Goal: Information Seeking & Learning: Find specific fact

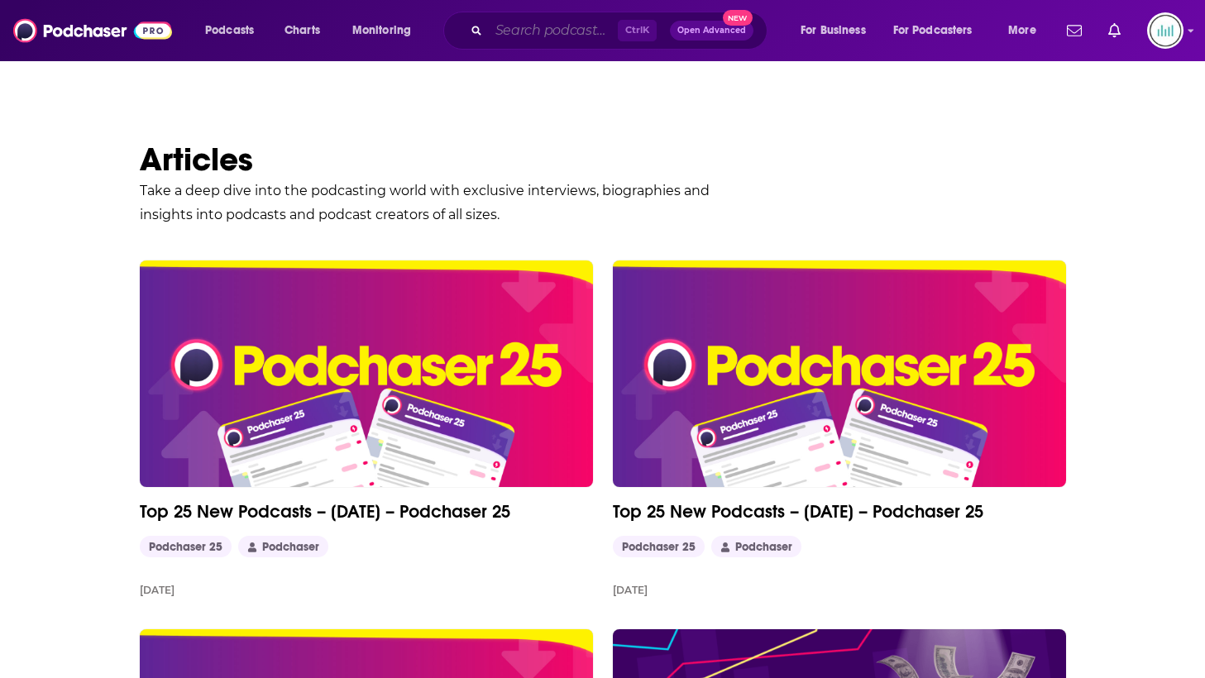
click at [501, 38] on input "Search podcasts, credits, & more..." at bounding box center [553, 30] width 129 height 26
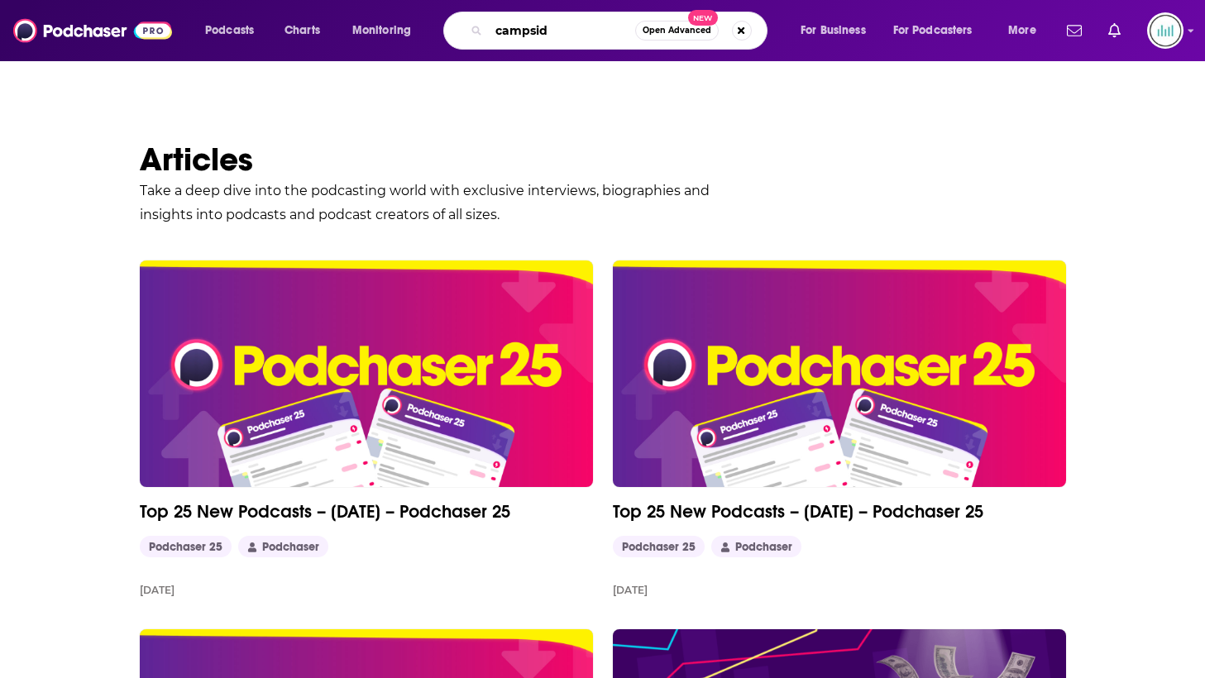
type input "campside"
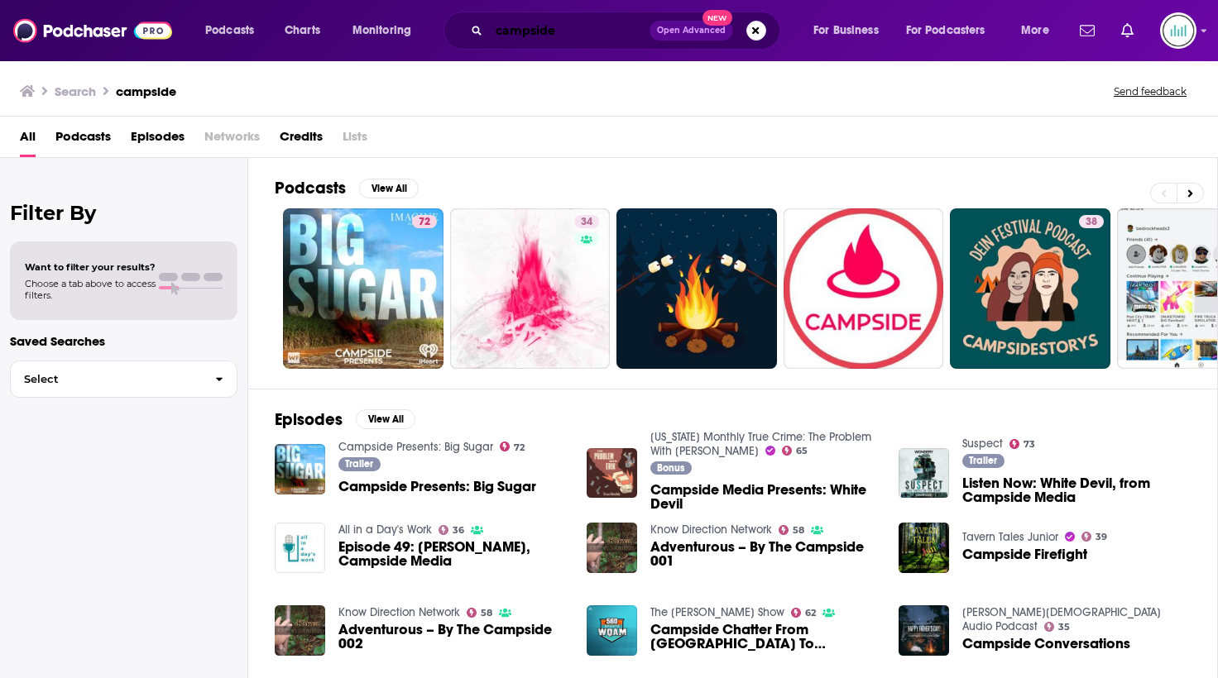
drag, startPoint x: 563, startPoint y: 27, endPoint x: 419, endPoint y: 29, distance: 143.1
click at [419, 29] on div "Podcasts Charts Monitoring campside Open Advanced New For Business For Podcaste…" at bounding box center [629, 31] width 871 height 38
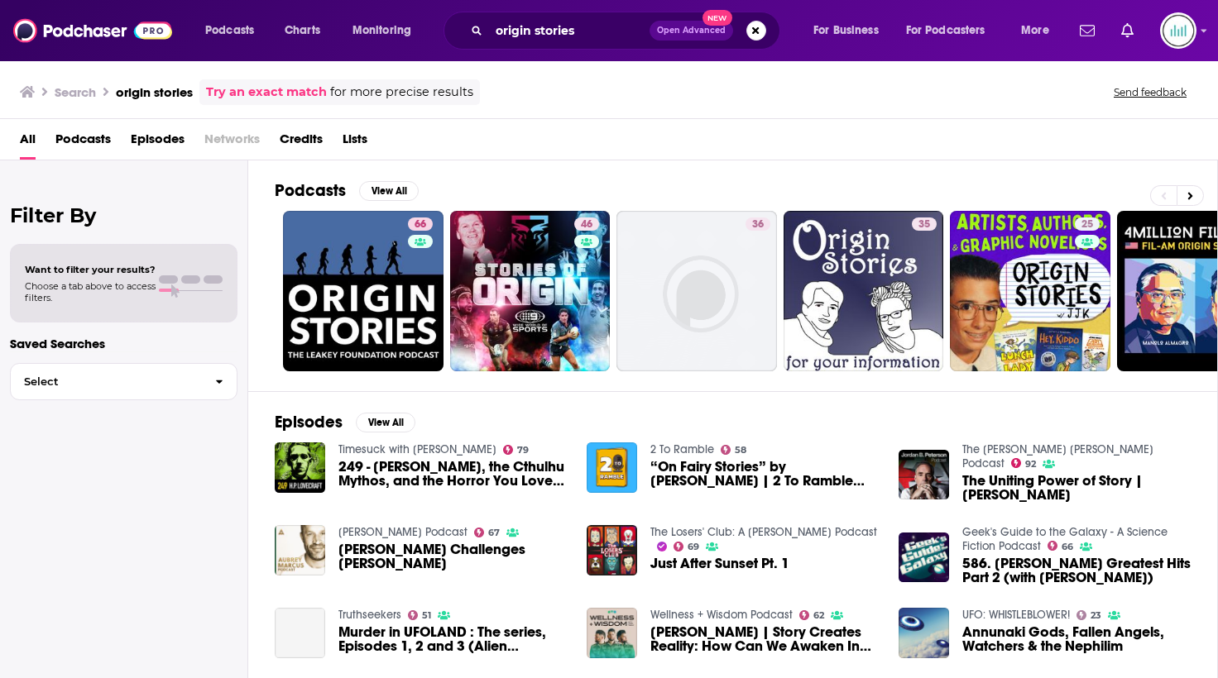
scroll to position [208, 0]
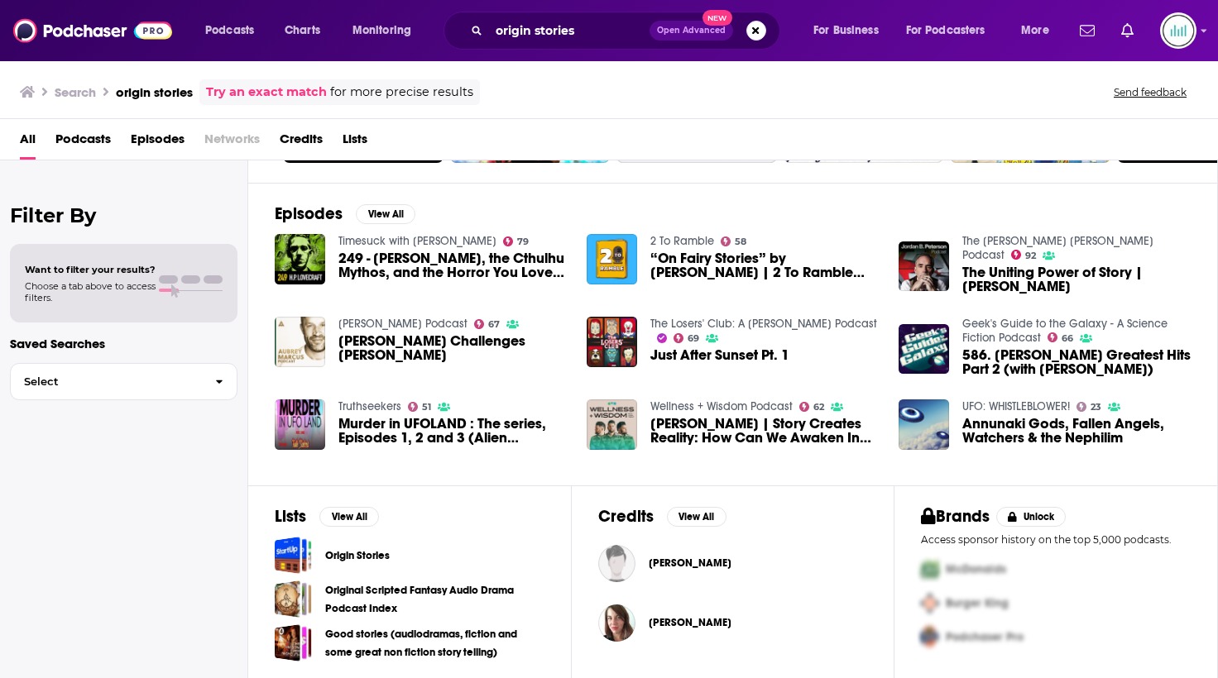
click at [77, 136] on span "Podcasts" at bounding box center [82, 143] width 55 height 34
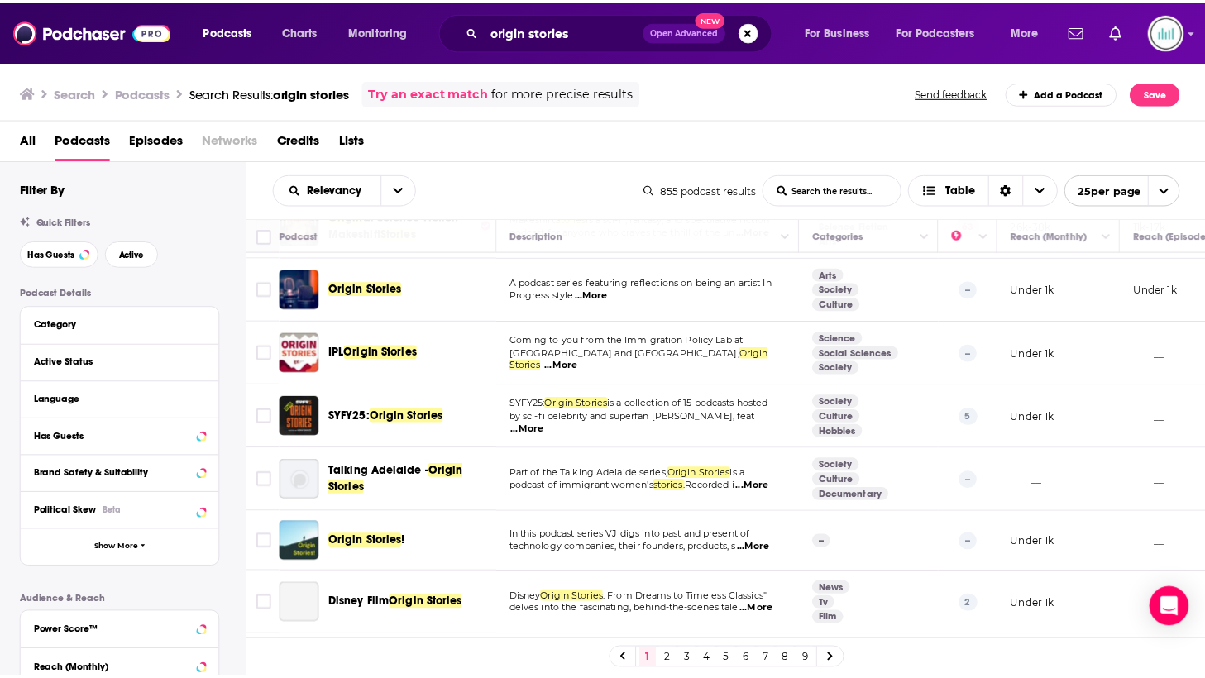
scroll to position [579, 0]
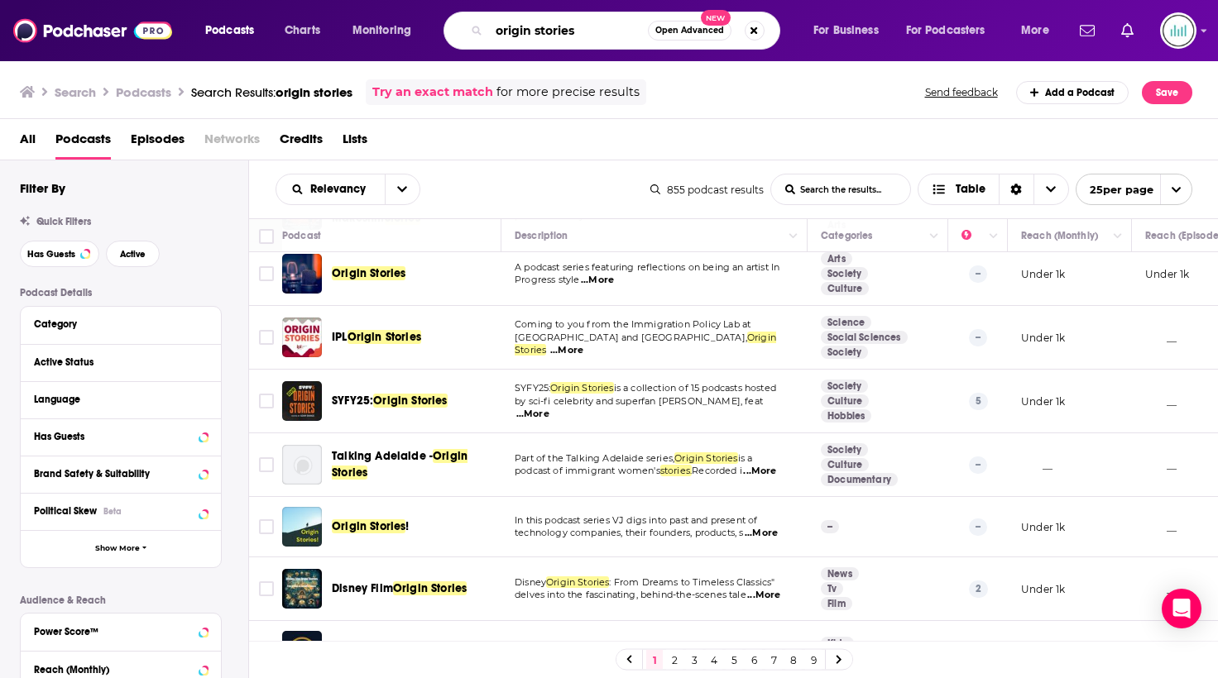
drag, startPoint x: 583, startPoint y: 35, endPoint x: 587, endPoint y: 26, distance: 8.9
click at [585, 35] on input "origin stories" at bounding box center [568, 30] width 159 height 26
type input "origin stories campside"
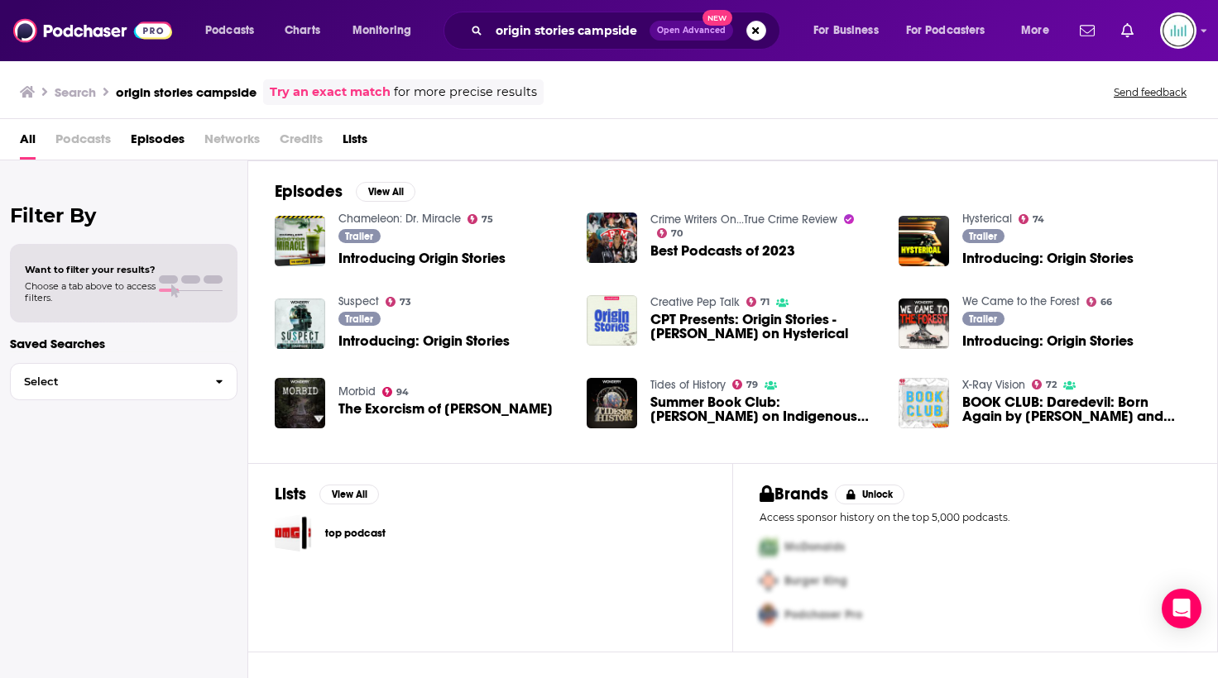
click at [1020, 256] on span "Introducing: Origin Stories" at bounding box center [1047, 258] width 171 height 14
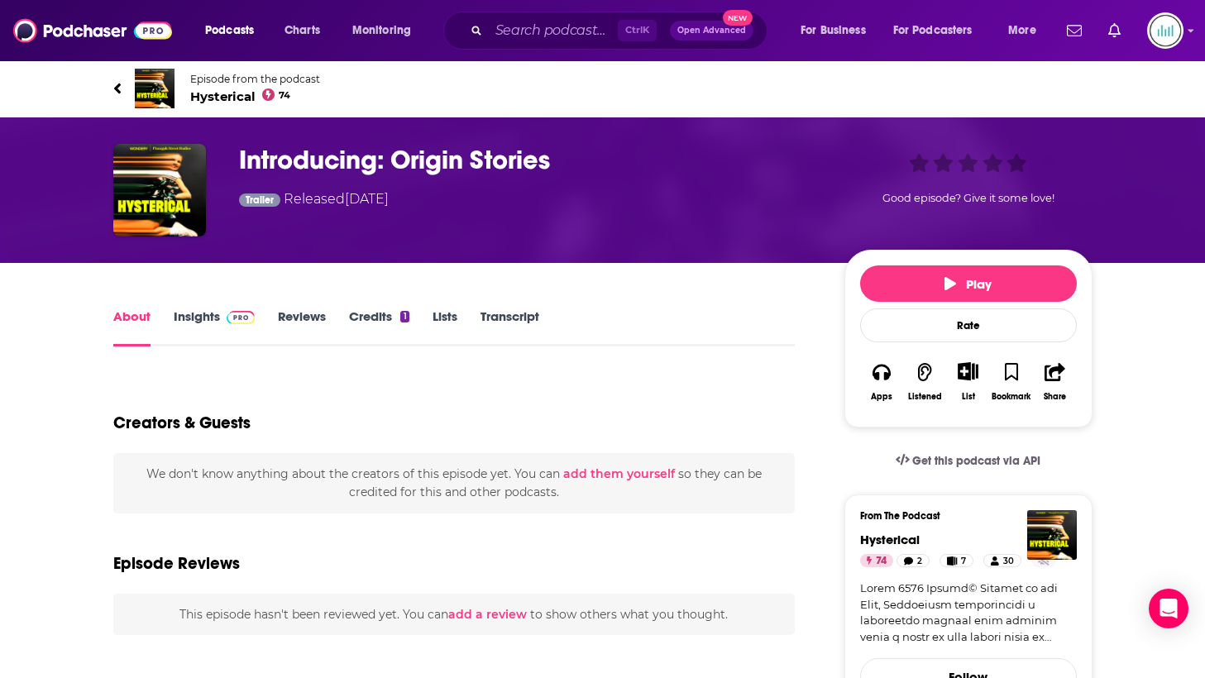
click at [211, 311] on link "Insights" at bounding box center [215, 328] width 82 height 38
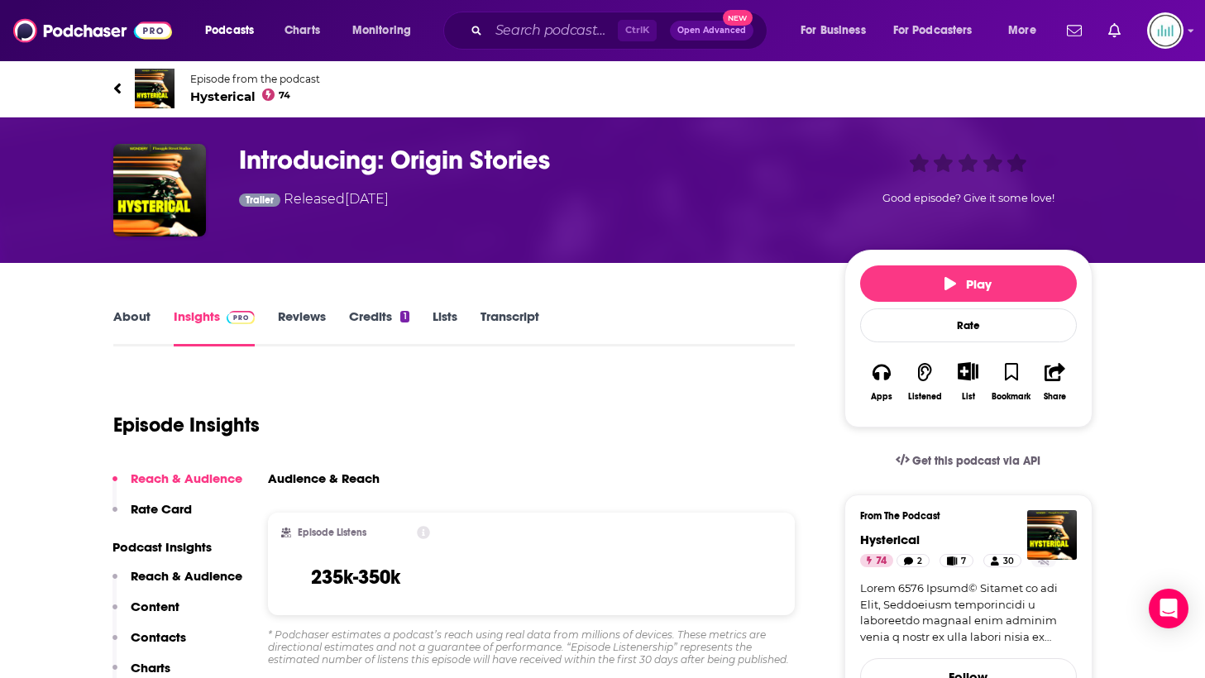
click at [148, 318] on link "About" at bounding box center [131, 328] width 37 height 38
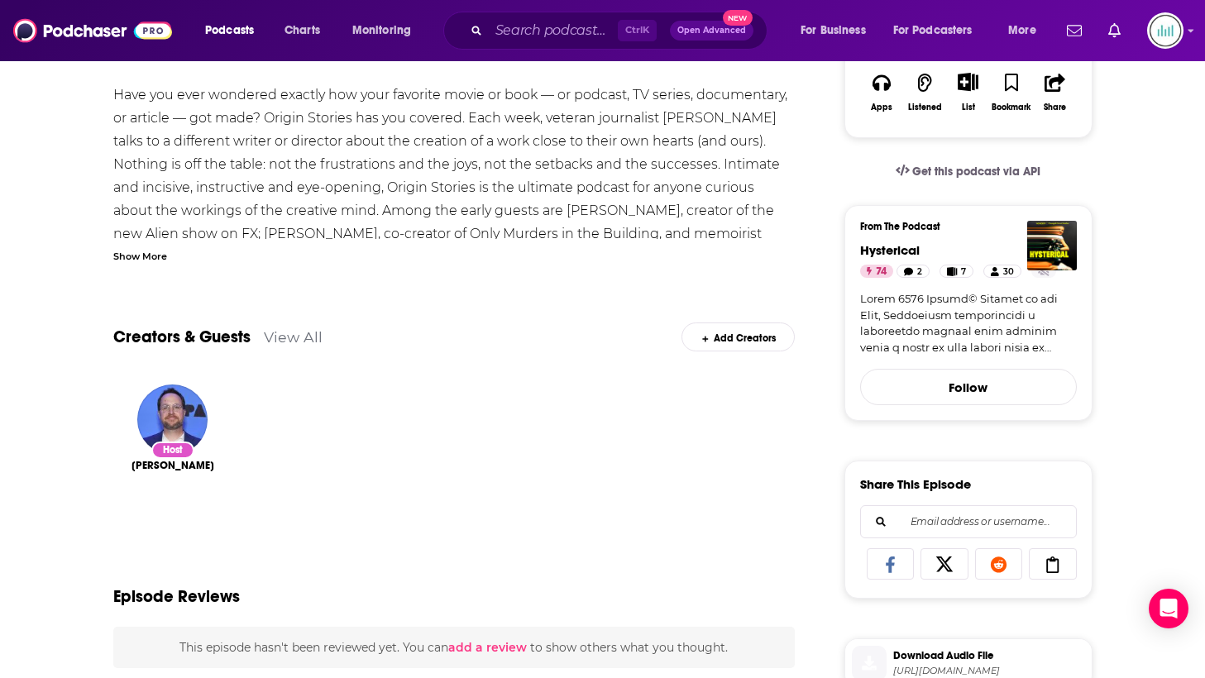
scroll to position [331, 0]
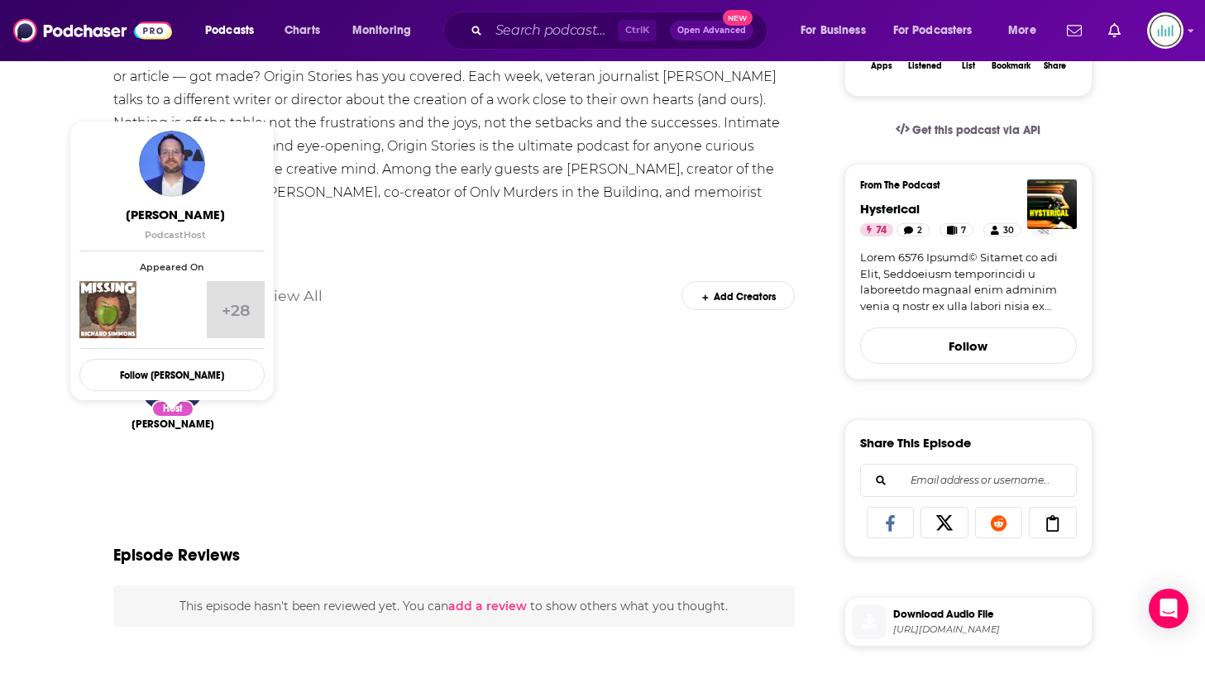
click at [180, 427] on span "[PERSON_NAME]" at bounding box center [173, 424] width 83 height 13
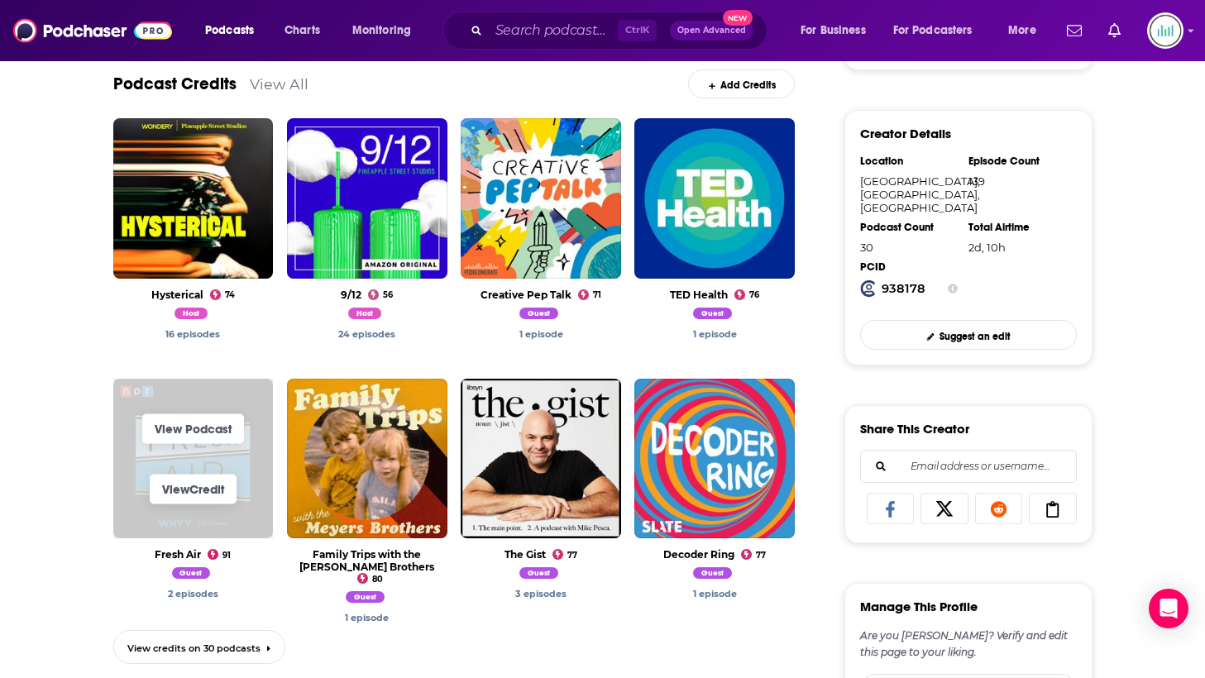
scroll to position [1075, 0]
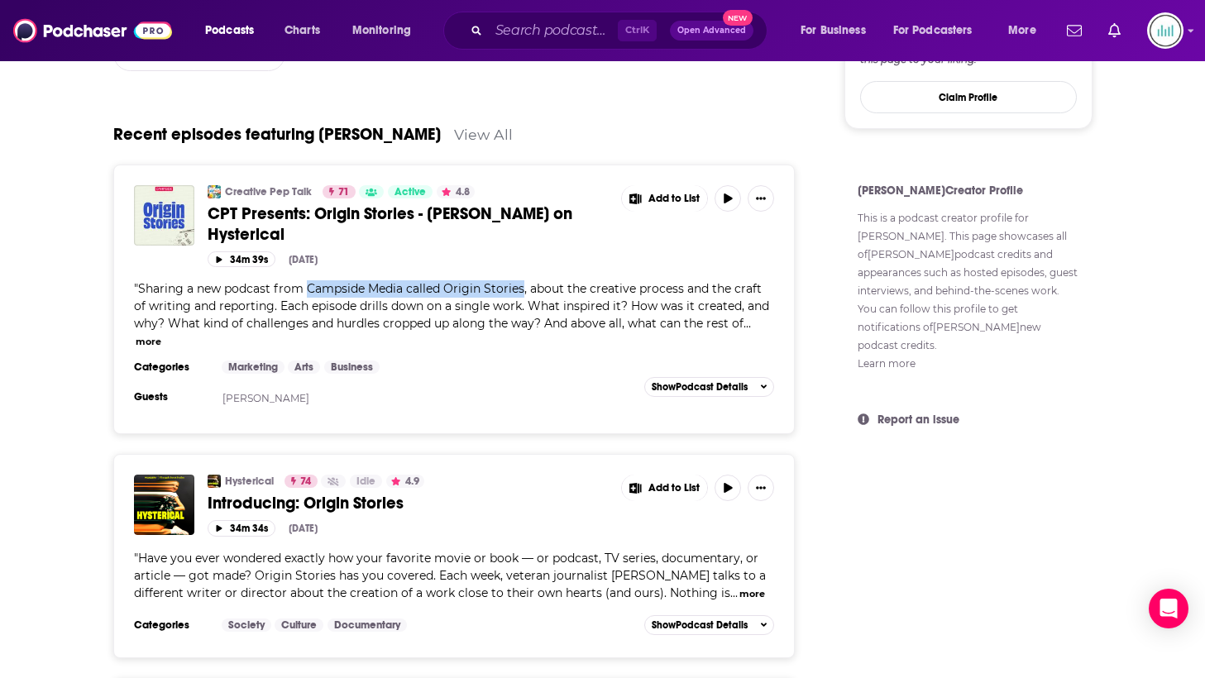
drag, startPoint x: 307, startPoint y: 277, endPoint x: 522, endPoint y: 279, distance: 215.1
click at [522, 281] on span "Sharing a new podcast from Campside Media called Origin Stories, about the crea…" at bounding box center [451, 306] width 635 height 50
copy span "Campside Media called Origin Stories"
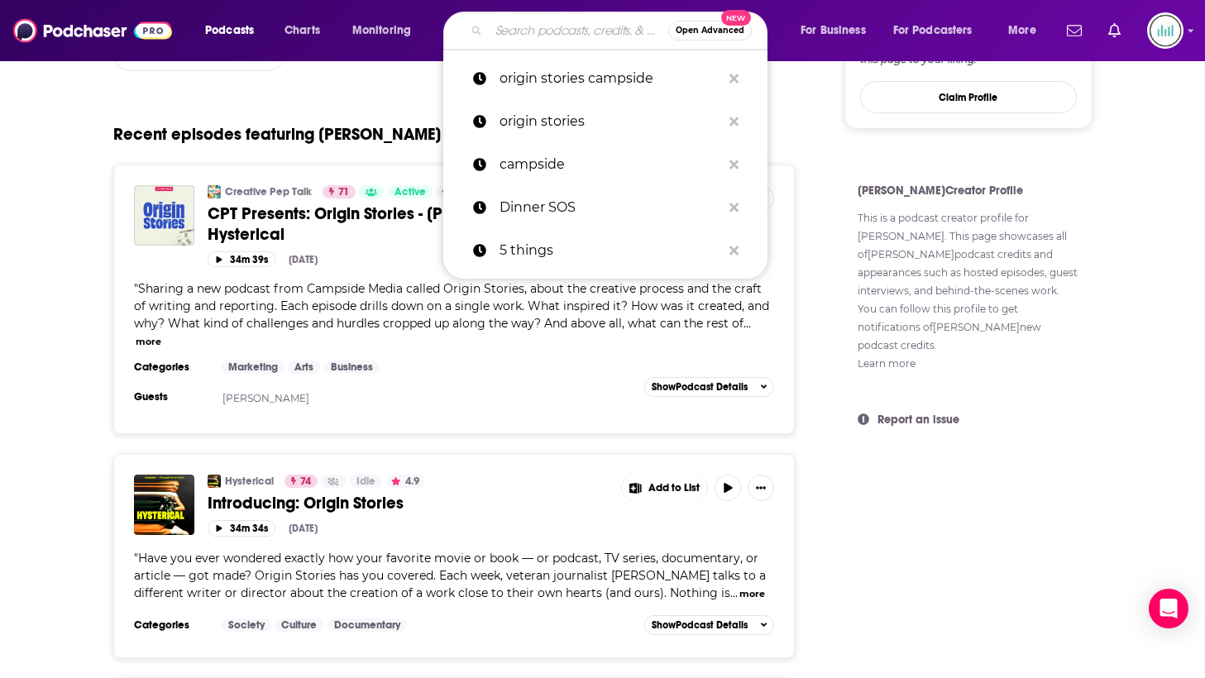
click at [576, 36] on input "Search podcasts, credits, & more..." at bounding box center [579, 30] width 180 height 26
paste input "Campside Media called Origin Stories"
type input "Campside Media called Origin Stories"
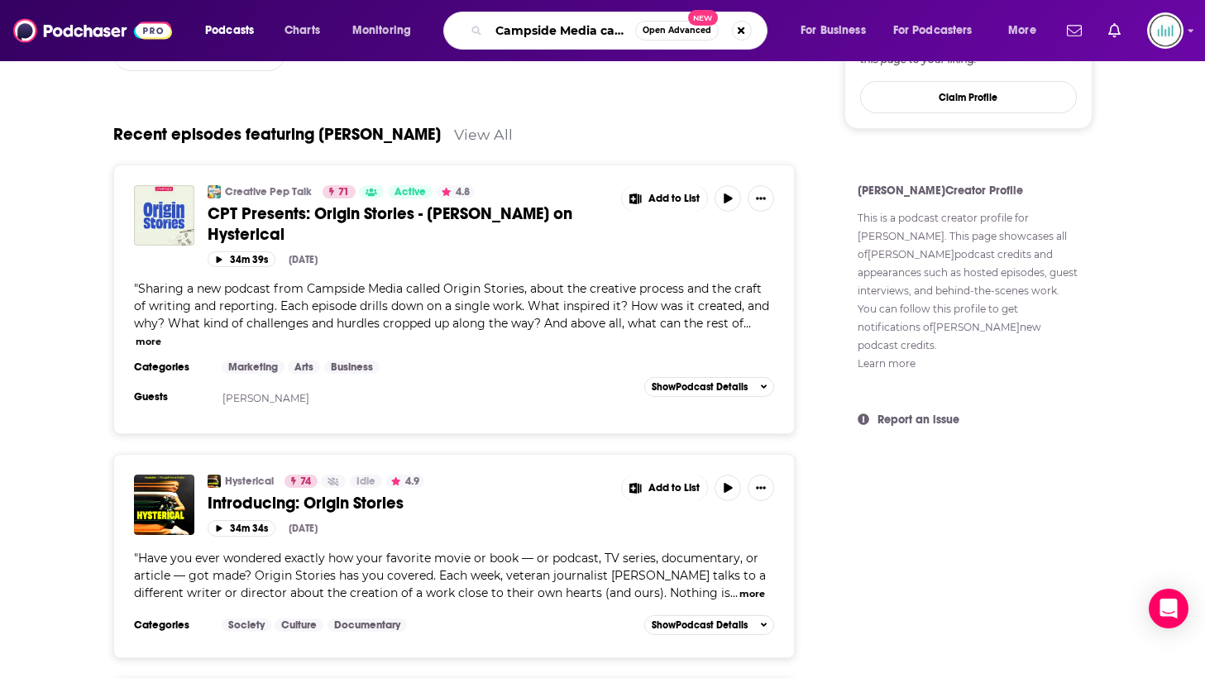
scroll to position [0, 95]
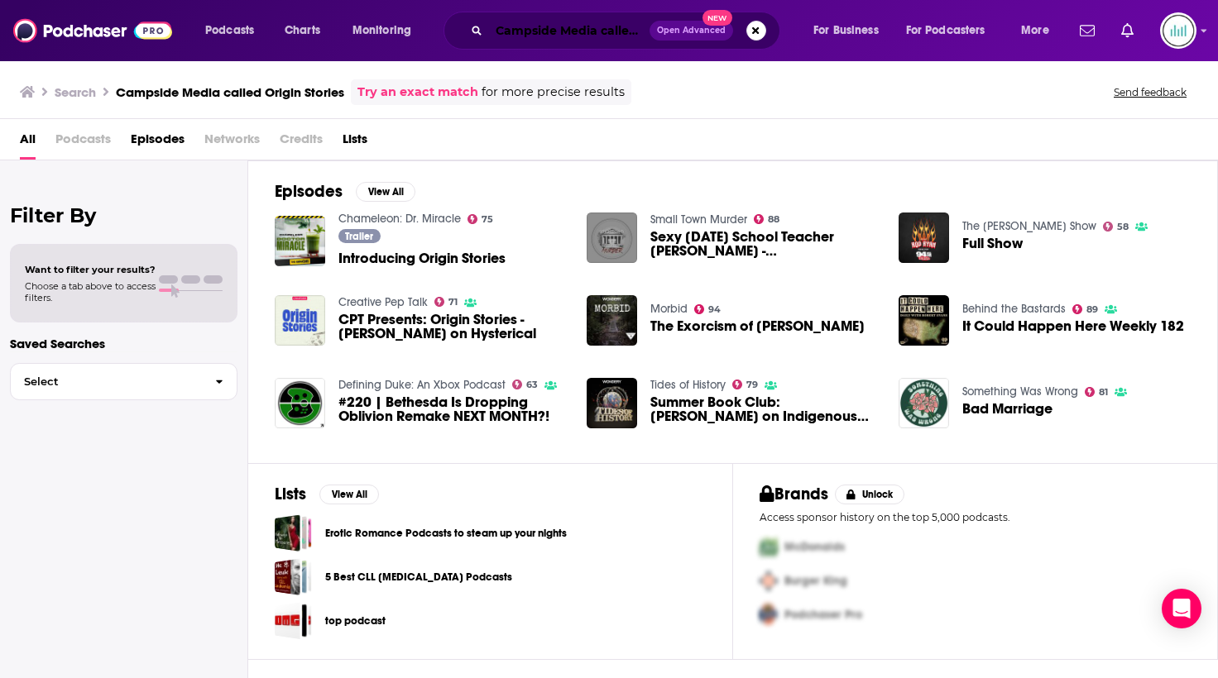
click at [568, 26] on input "Campside Media called Origin Stories" at bounding box center [569, 30] width 160 height 26
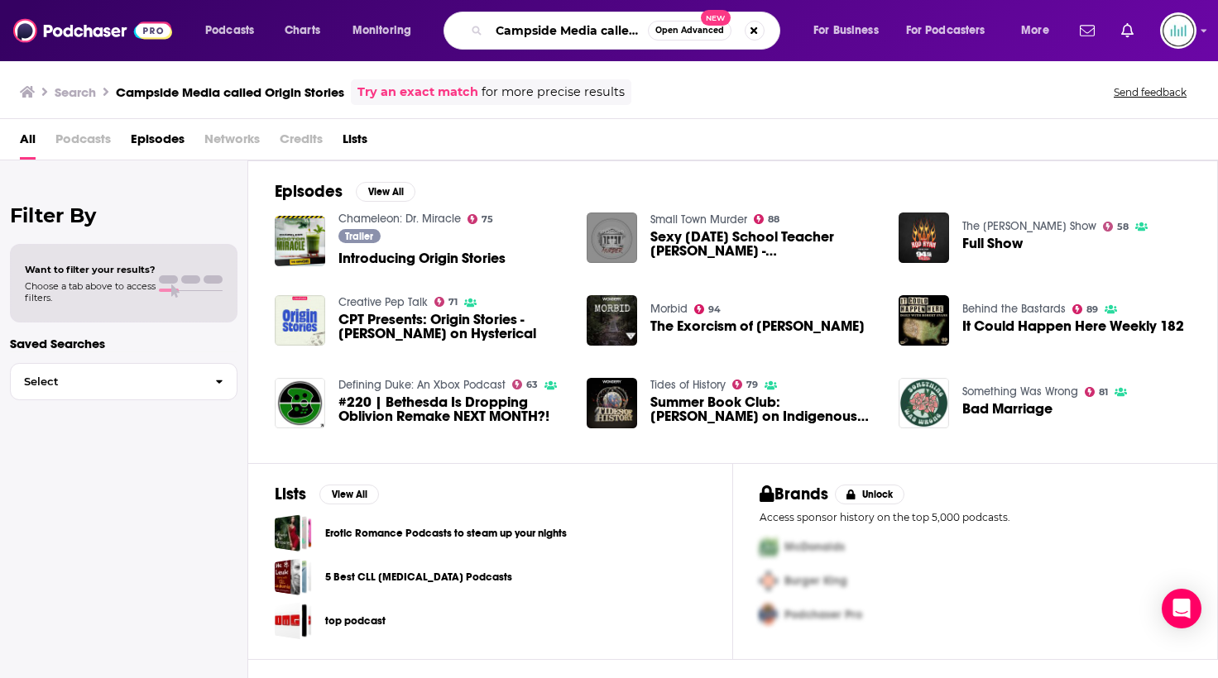
click at [568, 26] on input "Campside Media called Origin Stories" at bounding box center [568, 30] width 159 height 26
paste input "[URL][DOMAIN_NAME]"
type input "[URL][DOMAIN_NAME]"
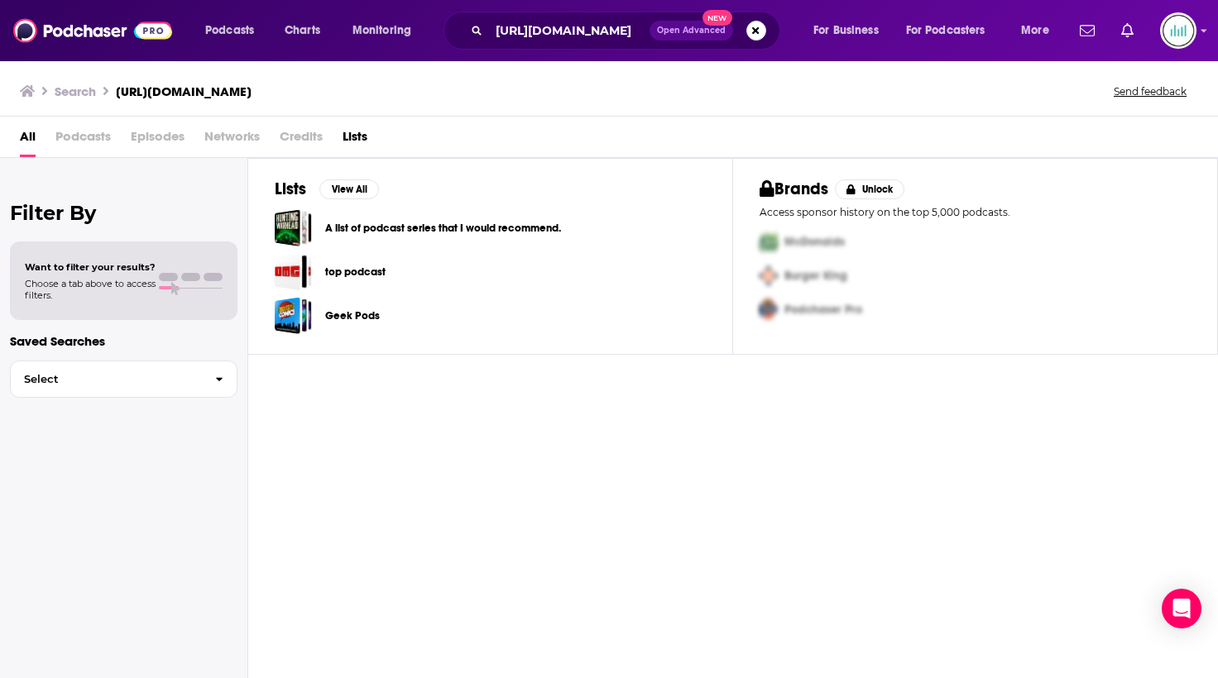
click at [87, 133] on span "Podcasts" at bounding box center [82, 140] width 55 height 34
